Goal: Browse casually

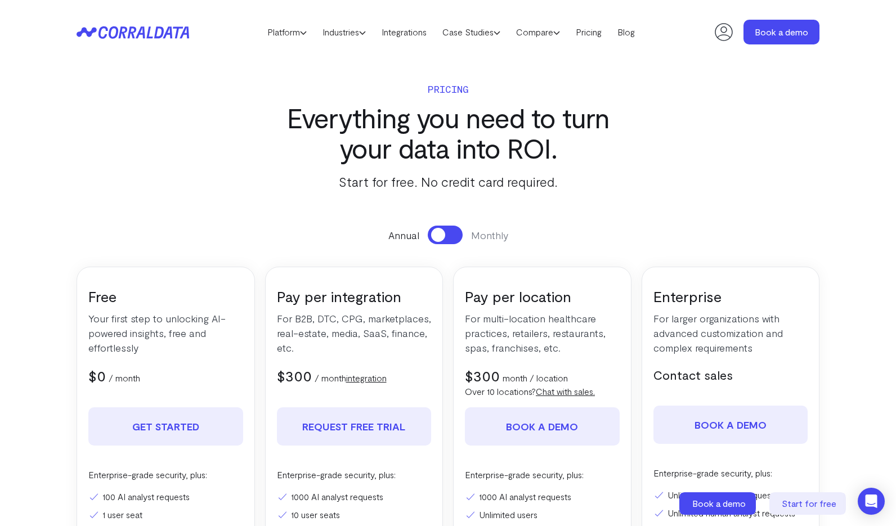
click at [152, 33] on icon at bounding box center [133, 32] width 113 height 13
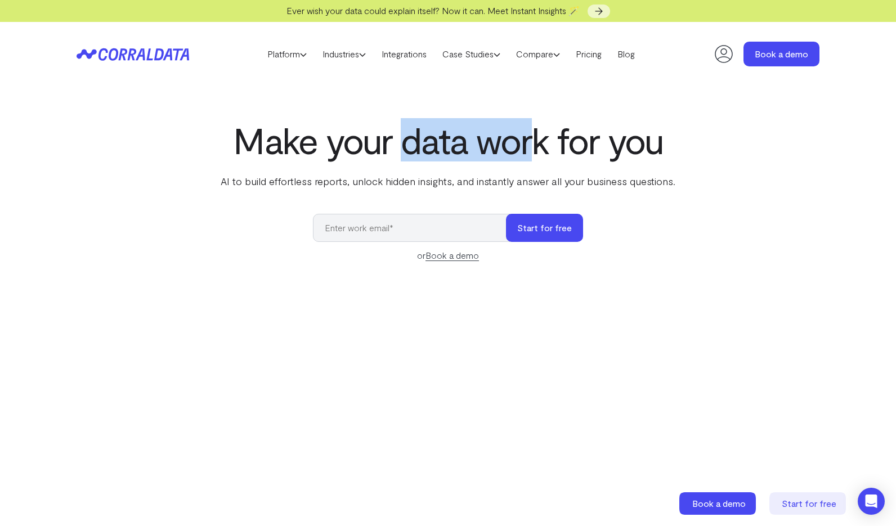
drag, startPoint x: 402, startPoint y: 146, endPoint x: 544, endPoint y: 159, distance: 142.4
click at [544, 159] on h1 "Make your data work for you" at bounding box center [447, 140] width 459 height 41
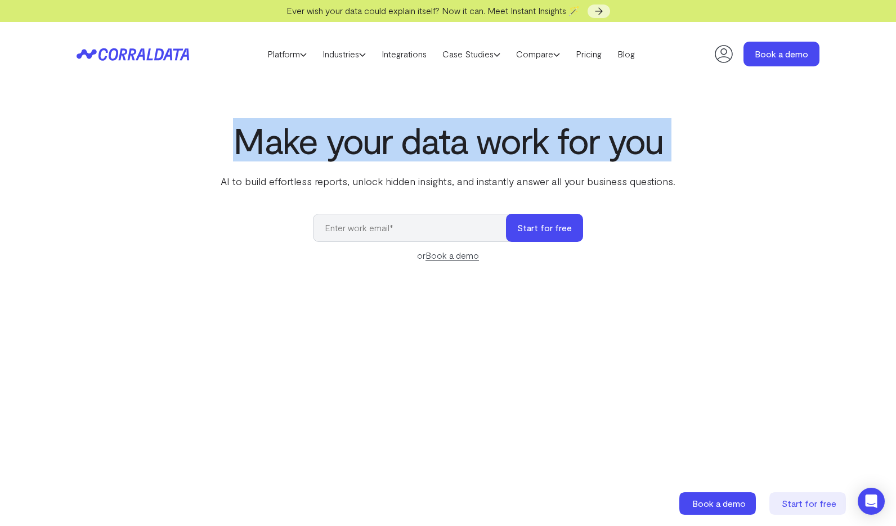
drag, startPoint x: 230, startPoint y: 140, endPoint x: 486, endPoint y: 172, distance: 257.9
click at [486, 172] on div "Make your data work for you AI to build effortless reports, unlock hidden insig…" at bounding box center [447, 154] width 459 height 69
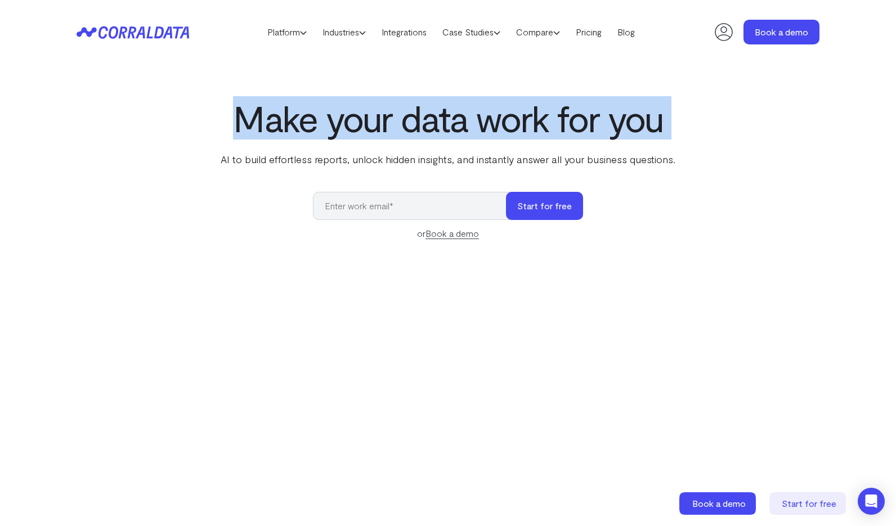
scroll to position [26, 0]
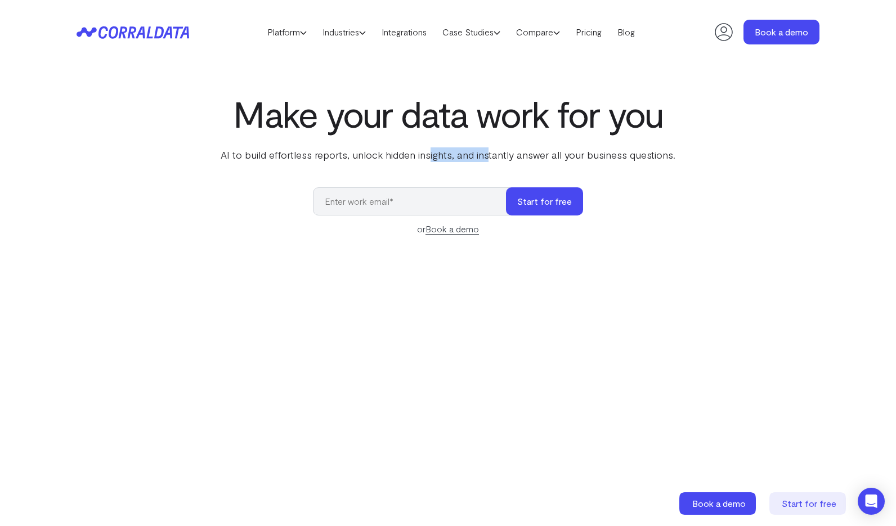
drag, startPoint x: 432, startPoint y: 155, endPoint x: 488, endPoint y: 159, distance: 56.4
click at [488, 159] on p "AI to build effortless reports, unlock hidden insights, and instantly answer al…" at bounding box center [447, 154] width 459 height 15
drag, startPoint x: 410, startPoint y: 152, endPoint x: 470, endPoint y: 160, distance: 60.8
click at [470, 160] on p "AI to build effortless reports, unlock hidden insights, and instantly answer al…" at bounding box center [447, 154] width 459 height 15
click at [391, 153] on p "AI to build effortless reports, unlock hidden insights, and instantly answer al…" at bounding box center [447, 154] width 459 height 15
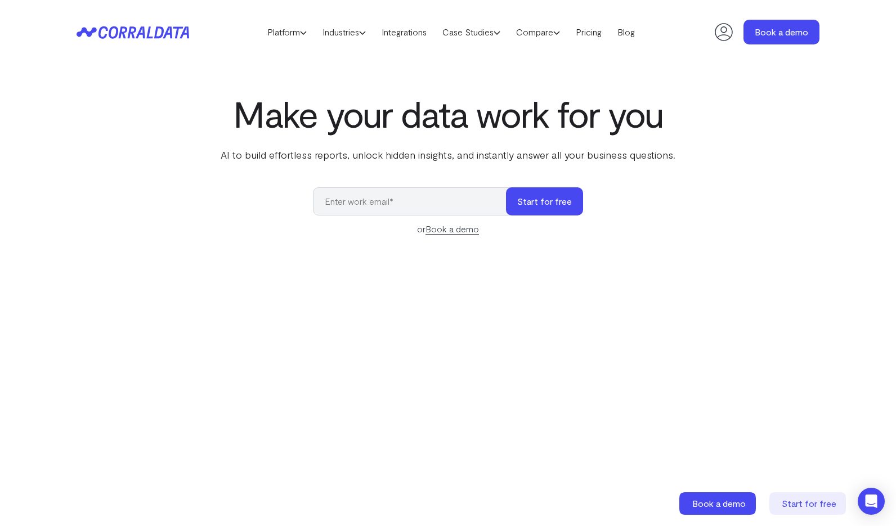
click at [387, 155] on p "AI to build effortless reports, unlock hidden insights, and instantly answer al…" at bounding box center [447, 154] width 459 height 15
click at [443, 156] on p "AI to build effortless reports, unlock hidden insights, and instantly answer al…" at bounding box center [447, 154] width 459 height 15
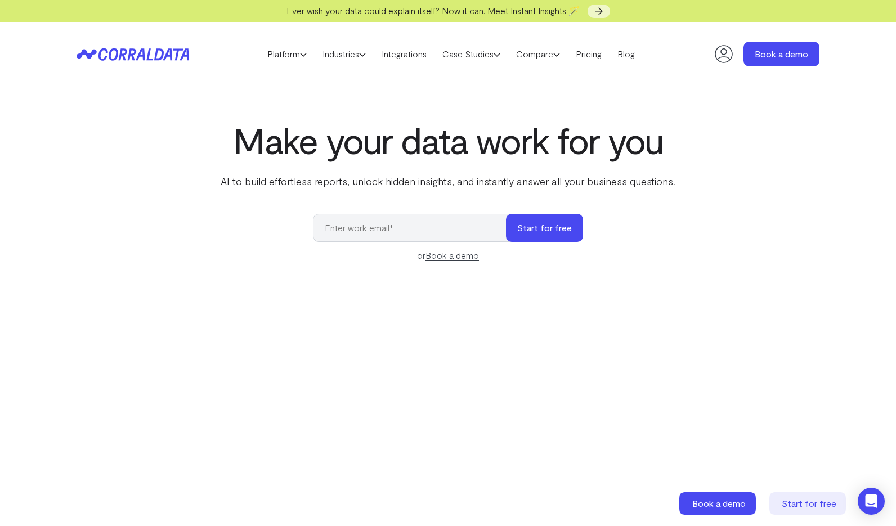
scroll to position [0, 0]
drag, startPoint x: 402, startPoint y: 143, endPoint x: 518, endPoint y: 162, distance: 117.5
click at [518, 162] on div "Make your data work for you AI to build effortless reports, unlock hidden insig…" at bounding box center [447, 154] width 459 height 69
click at [468, 179] on p "AI to build effortless reports, unlock hidden insights, and instantly answer al…" at bounding box center [447, 181] width 459 height 15
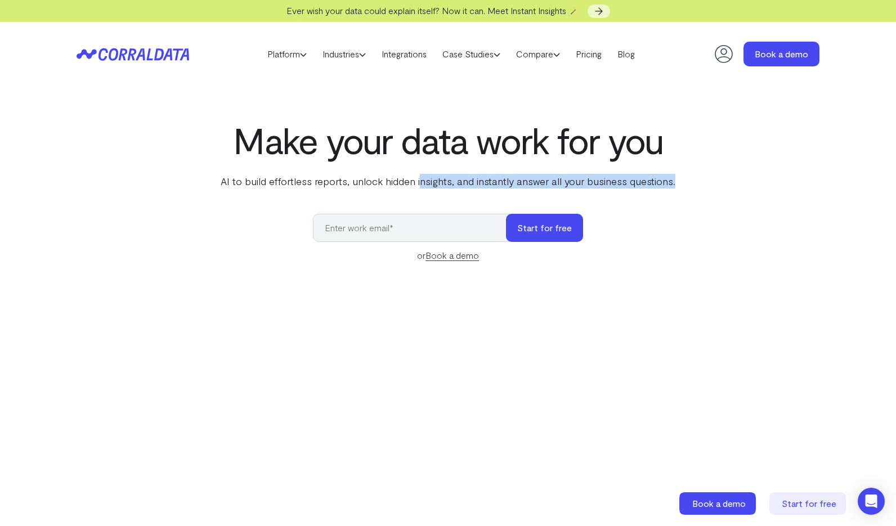
drag, startPoint x: 422, startPoint y: 182, endPoint x: 493, endPoint y: 189, distance: 71.8
click at [493, 189] on div "Make your data work for you AI to build effortless reports, unlock hidden insig…" at bounding box center [448, 371] width 810 height 503
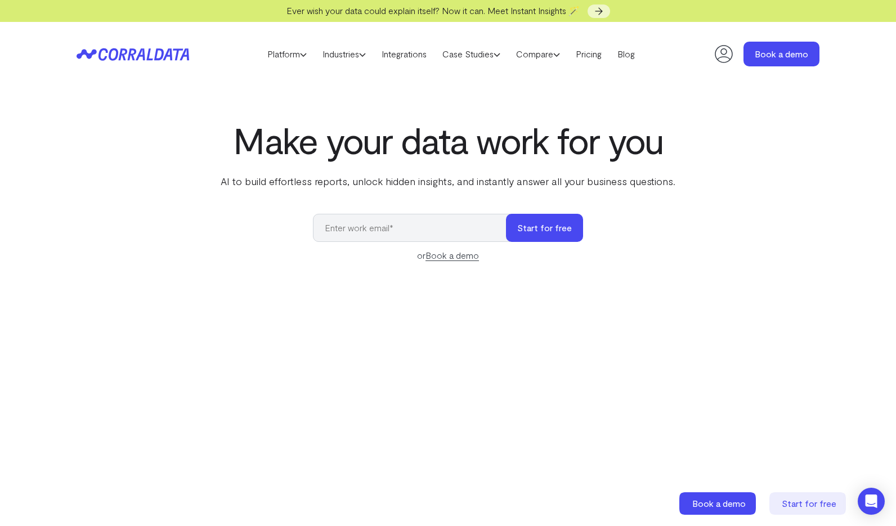
click at [401, 183] on p "AI to build effortless reports, unlock hidden insights, and instantly answer al…" at bounding box center [447, 181] width 459 height 15
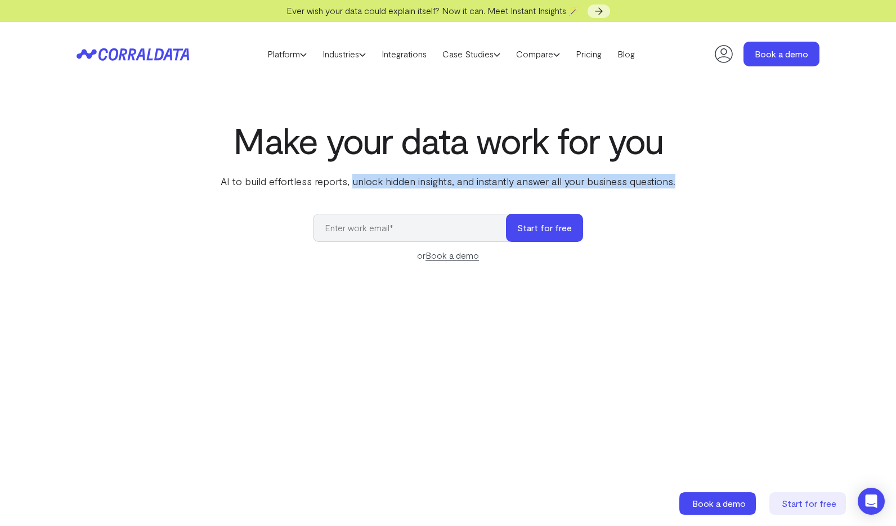
drag, startPoint x: 356, startPoint y: 183, endPoint x: 480, endPoint y: 197, distance: 124.6
click at [480, 197] on div "Make your data work for you AI to build effortless reports, unlock hidden insig…" at bounding box center [448, 371] width 810 height 503
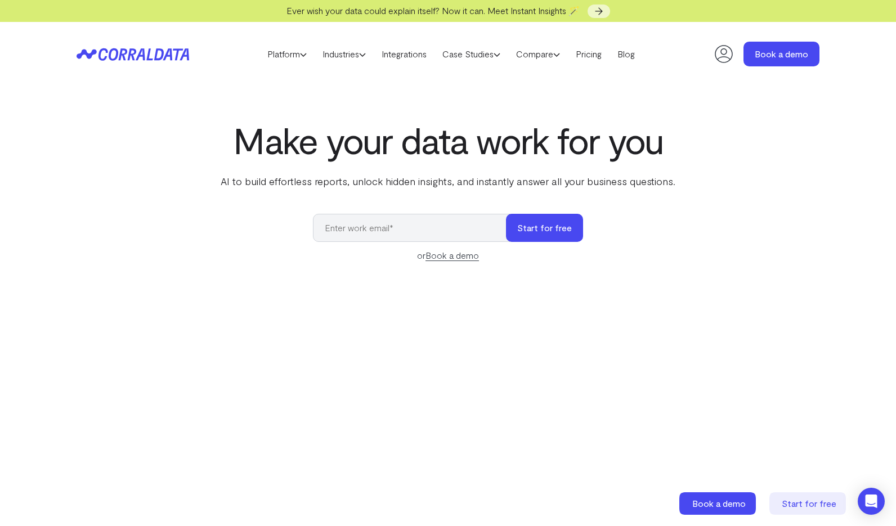
click at [464, 192] on div "Make your data work for you AI to build effortless reports, unlock hidden insig…" at bounding box center [448, 371] width 810 height 503
click at [449, 184] on p "AI to build effortless reports, unlock hidden insights, and instantly answer al…" at bounding box center [447, 181] width 459 height 15
drag, startPoint x: 419, startPoint y: 181, endPoint x: 486, endPoint y: 195, distance: 69.0
click at [486, 195] on div "Make your data work for you AI to build effortless reports, unlock hidden insig…" at bounding box center [448, 371] width 810 height 503
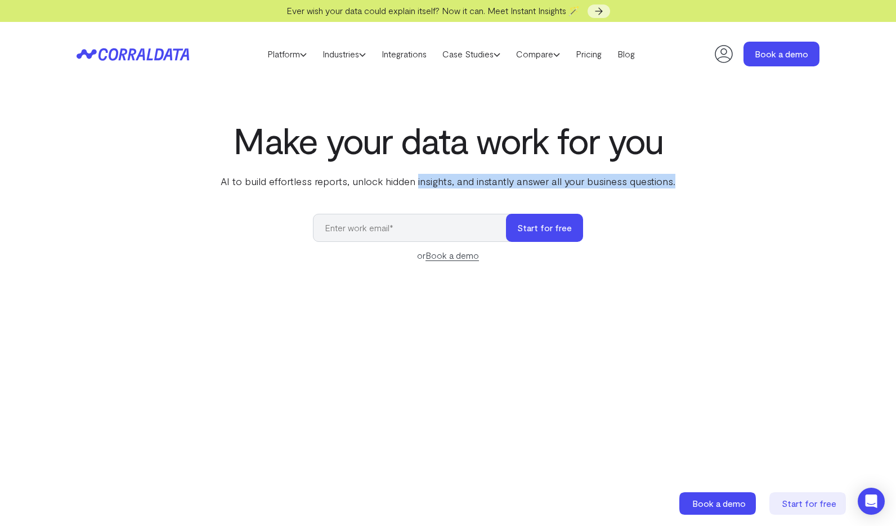
click at [432, 178] on p "AI to build effortless reports, unlock hidden insights, and instantly answer al…" at bounding box center [447, 181] width 459 height 15
drag, startPoint x: 418, startPoint y: 182, endPoint x: 486, endPoint y: 186, distance: 68.2
click at [486, 186] on p "AI to build effortless reports, unlock hidden insights, and instantly answer al…" at bounding box center [447, 181] width 459 height 15
click at [452, 186] on p "AI to build effortless reports, unlock hidden insights, and instantly answer al…" at bounding box center [447, 181] width 459 height 15
drag, startPoint x: 418, startPoint y: 184, endPoint x: 512, endPoint y: 221, distance: 100.8
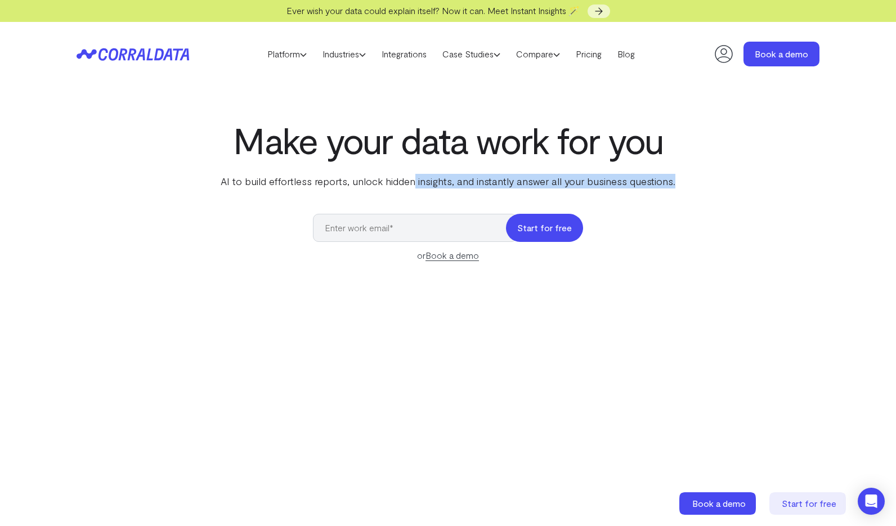
click at [512, 221] on div "Make your data work for you AI to build effortless reports, unlock hidden insig…" at bounding box center [448, 371] width 810 height 503
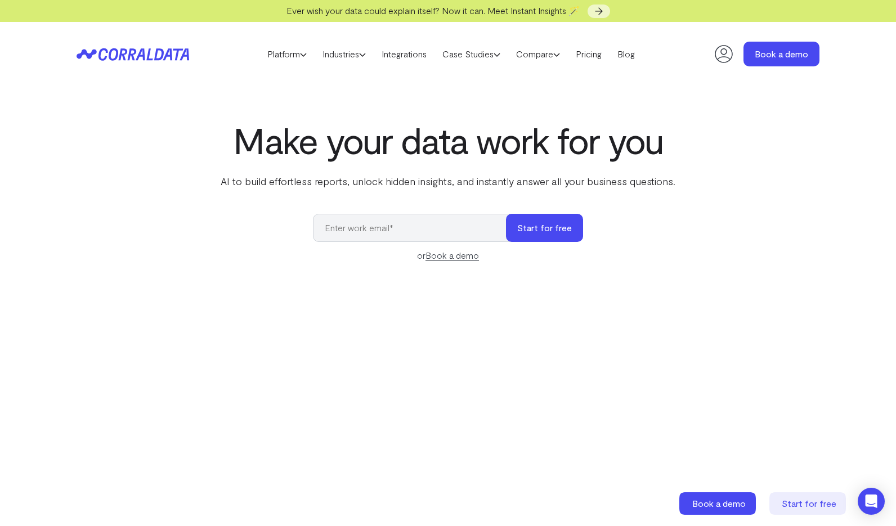
click at [441, 115] on section "Make your data work for you AI to build effortless reports, unlock hidden insig…" at bounding box center [448, 379] width 896 height 587
click at [443, 115] on section "Make your data work for you AI to build effortless reports, unlock hidden insig…" at bounding box center [448, 379] width 896 height 587
click at [444, 115] on section "Make your data work for you AI to build effortless reports, unlock hidden insig…" at bounding box center [448, 379] width 896 height 587
drag, startPoint x: 406, startPoint y: 138, endPoint x: 464, endPoint y: 144, distance: 58.2
click at [464, 144] on h1 "Make your data work for you" at bounding box center [447, 140] width 459 height 41
